Goal: Information Seeking & Learning: Learn about a topic

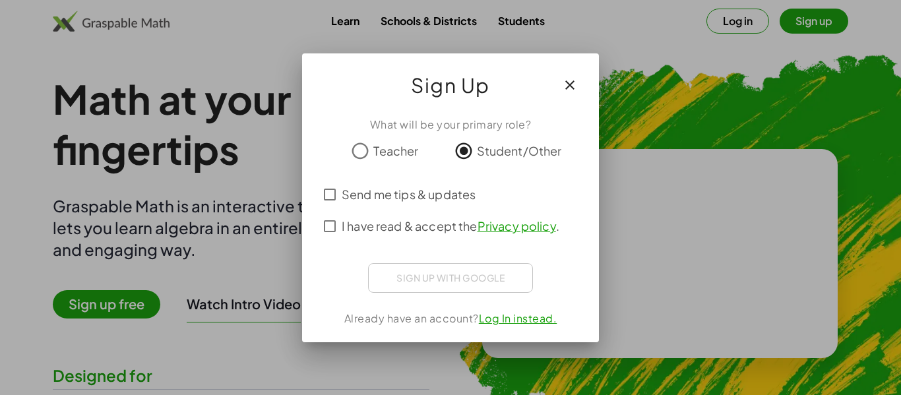
click at [456, 297] on div "What will be your primary role? Teacher Student/Other Send me tips & updates I …" at bounding box center [450, 224] width 297 height 236
click at [567, 82] on icon "button" at bounding box center [570, 85] width 16 height 16
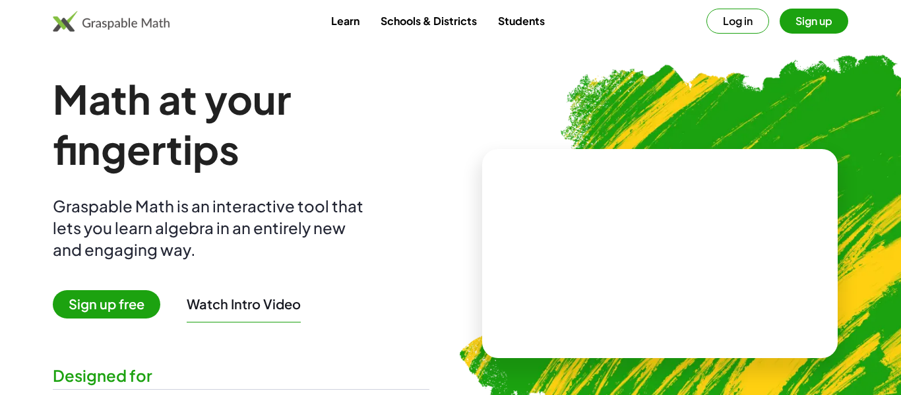
click at [111, 305] on span "Sign up free" at bounding box center [107, 304] width 108 height 28
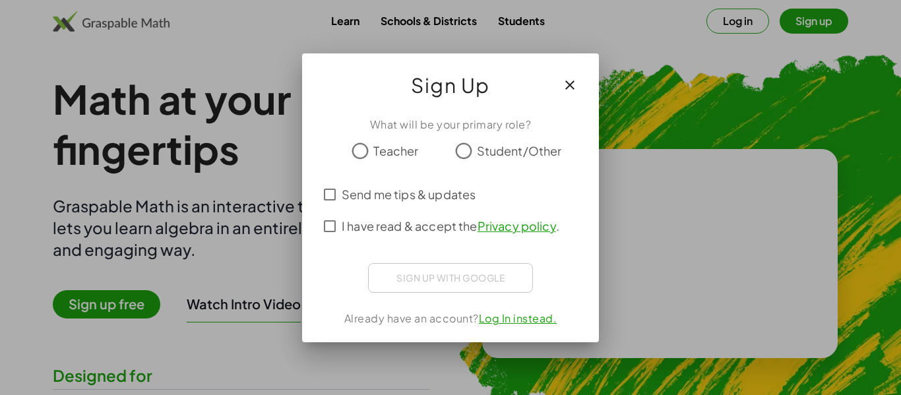
click at [571, 78] on icon "button" at bounding box center [570, 85] width 16 height 16
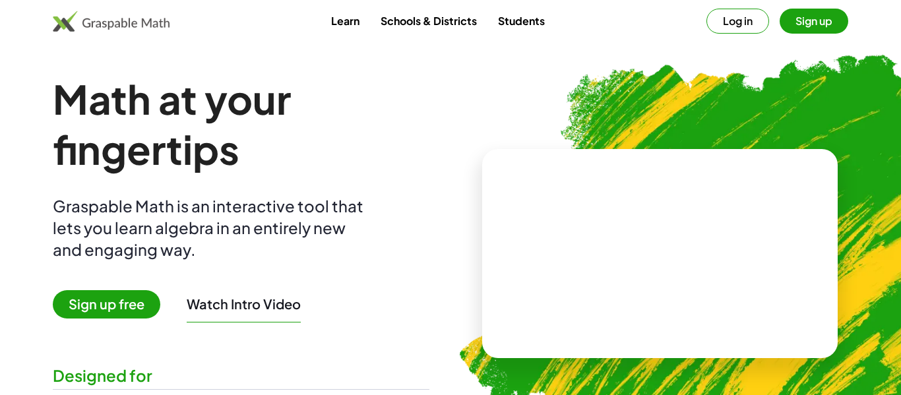
click at [807, 23] on button "Sign up" at bounding box center [814, 21] width 69 height 25
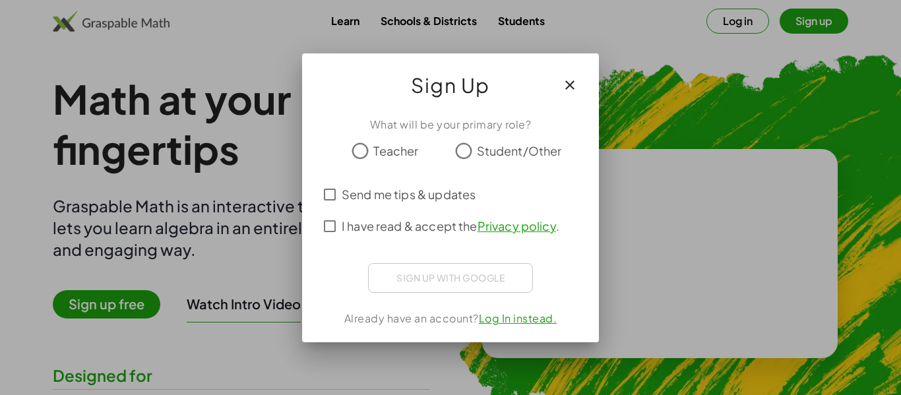
click at [567, 90] on icon "button" at bounding box center [570, 85] width 16 height 16
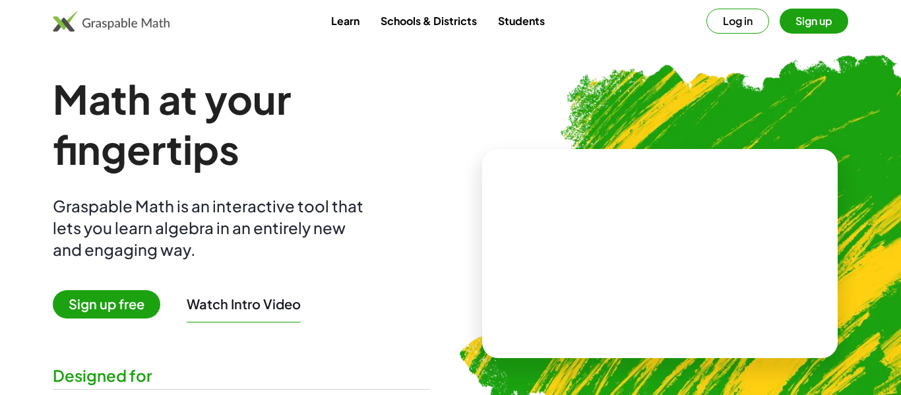
click at [729, 21] on button "Log in" at bounding box center [737, 21] width 63 height 25
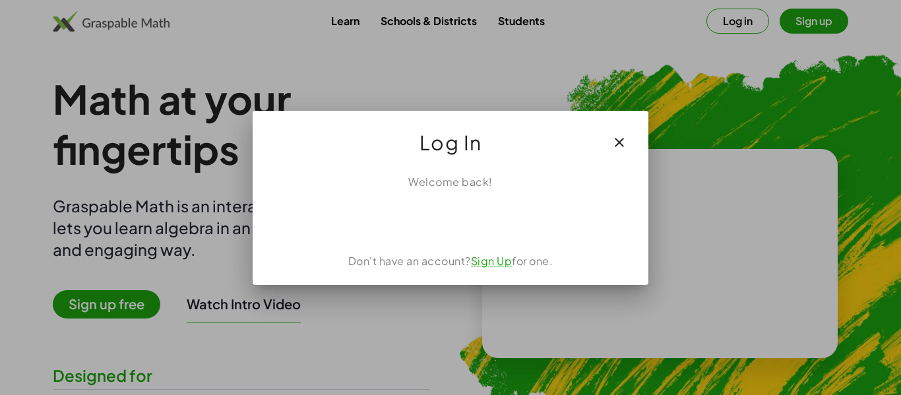
click at [575, 92] on div at bounding box center [450, 197] width 901 height 395
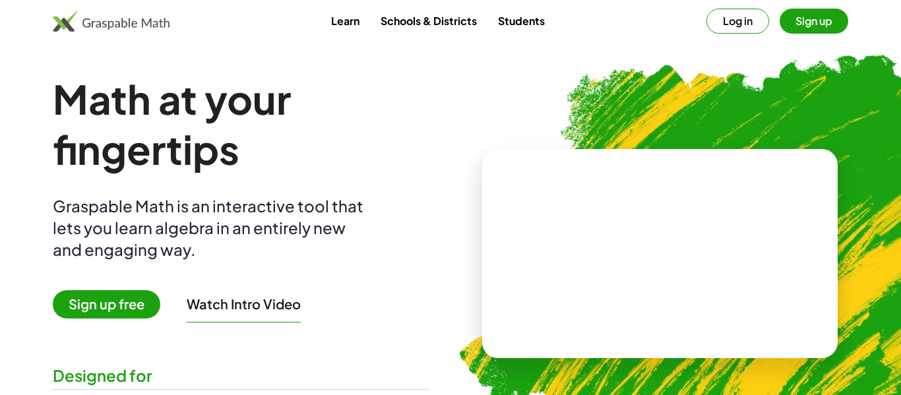
click at [744, 15] on button "Log in" at bounding box center [737, 21] width 63 height 25
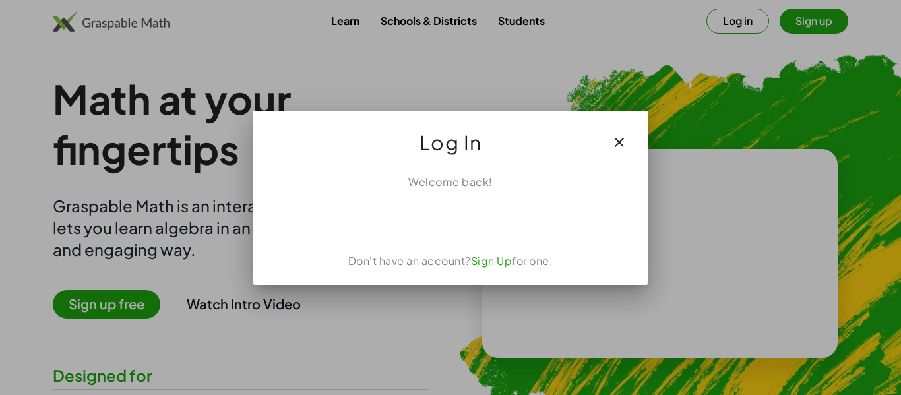
click at [623, 141] on icon "button" at bounding box center [619, 143] width 16 height 16
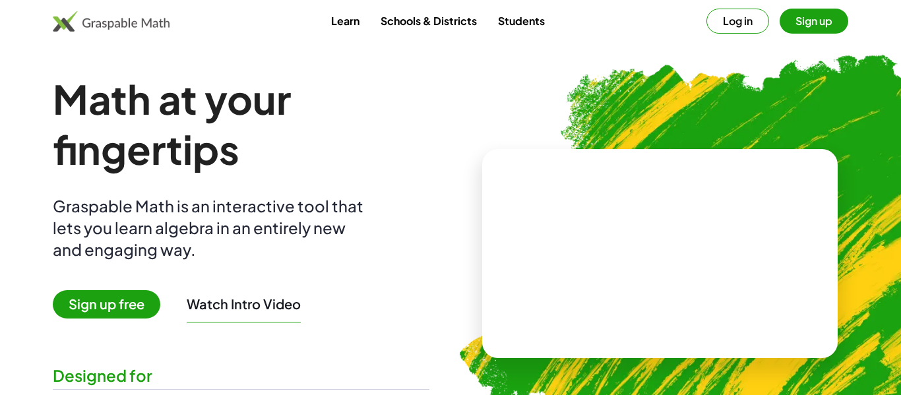
click at [330, 26] on link "Learn" at bounding box center [345, 21] width 49 height 24
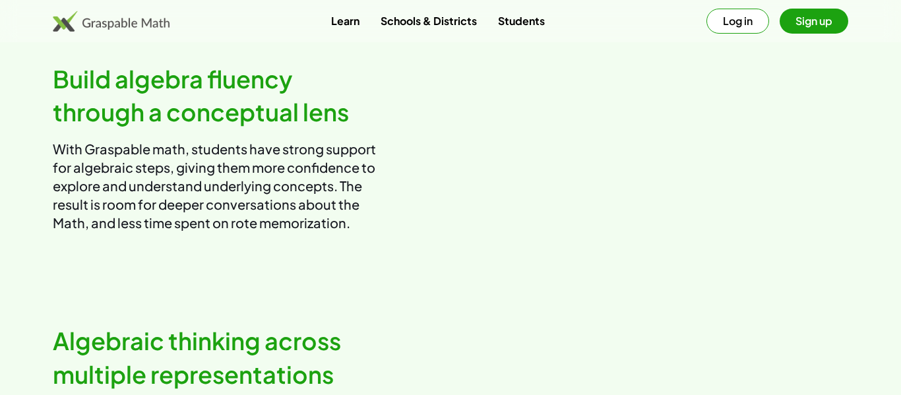
scroll to position [747, 0]
